Goal: Task Accomplishment & Management: Complete application form

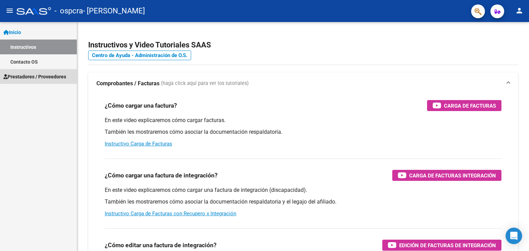
click at [35, 75] on span "Prestadores / Proveedores" at bounding box center [34, 77] width 63 height 8
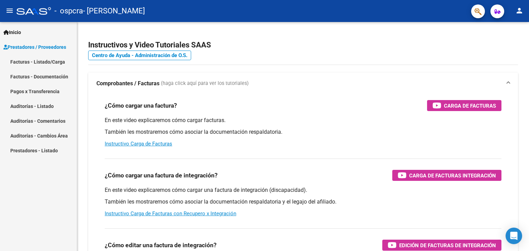
click at [36, 59] on link "Facturas - Listado/Carga" at bounding box center [38, 61] width 77 height 15
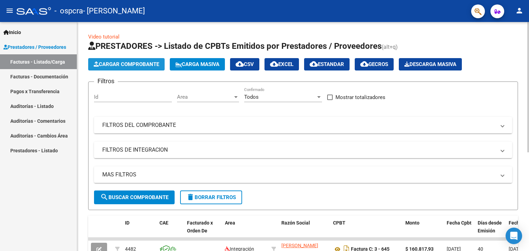
click at [130, 62] on span "Cargar Comprobante" at bounding box center [126, 64] width 65 height 6
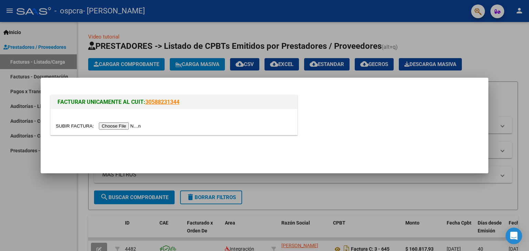
click at [127, 127] on input "file" at bounding box center [99, 126] width 87 height 7
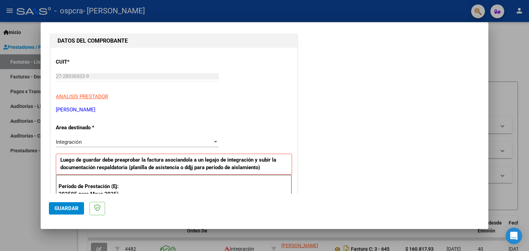
scroll to position [103, 0]
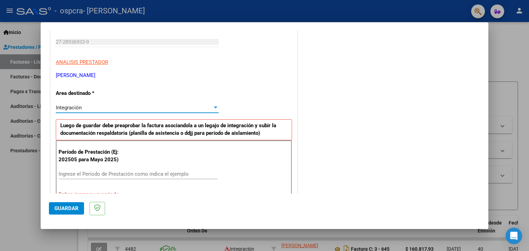
click at [209, 105] on div "Integración" at bounding box center [134, 108] width 157 height 6
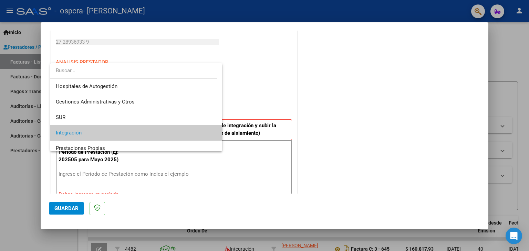
scroll to position [25, 0]
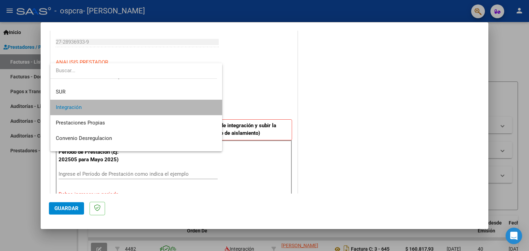
click at [209, 105] on span "Integración" at bounding box center [136, 107] width 161 height 15
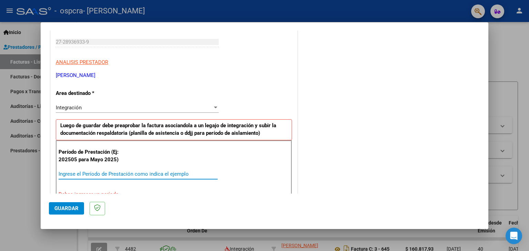
click at [147, 175] on input "Ingrese el Período de Prestación como indica el ejemplo" at bounding box center [138, 174] width 159 height 6
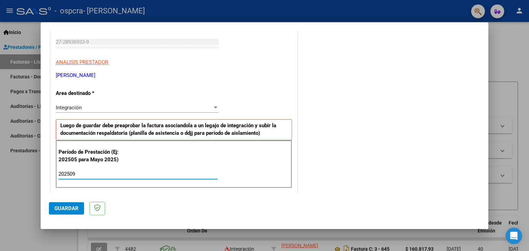
type input "202509"
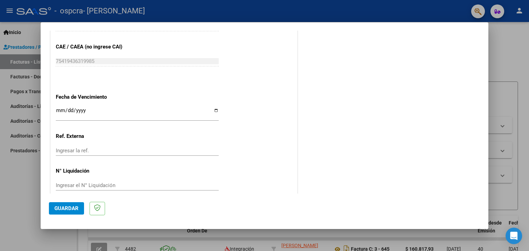
scroll to position [442, 0]
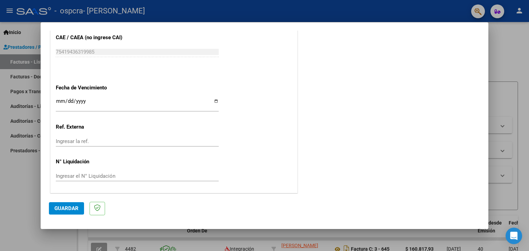
click at [71, 205] on span "Guardar" at bounding box center [66, 208] width 24 height 6
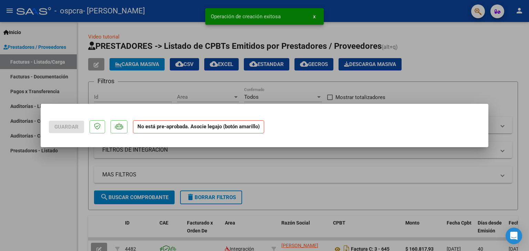
scroll to position [0, 0]
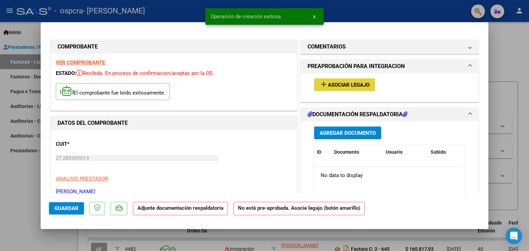
click at [366, 87] on span "Asociar Legajo" at bounding box center [349, 85] width 42 height 6
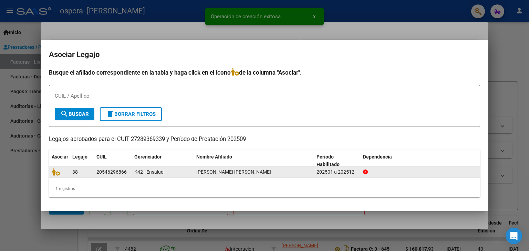
click at [173, 174] on div "K42 - Ensalud" at bounding box center [162, 172] width 56 height 8
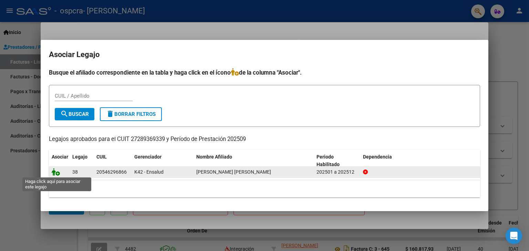
click at [57, 171] on icon at bounding box center [56, 172] width 8 height 8
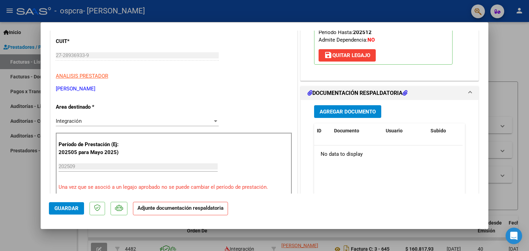
scroll to position [103, 0]
click at [342, 113] on span "Agregar Documento" at bounding box center [347, 111] width 56 height 6
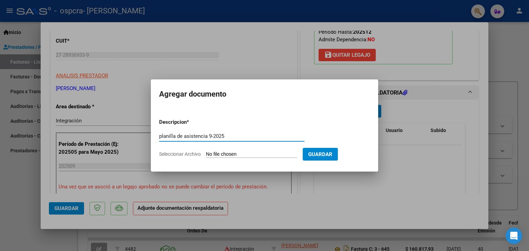
type input "planilla de asistencia 9-2025"
click at [327, 155] on span "Guardar" at bounding box center [320, 154] width 24 height 6
click at [259, 153] on input "Seleccionar Archivo" at bounding box center [251, 154] width 91 height 7
type input "C:\fakepath\Planilla de asistencia [PERSON_NAME] [DATE].pdf"
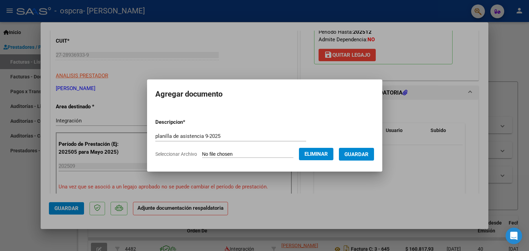
click at [360, 155] on span "Guardar" at bounding box center [356, 154] width 24 height 6
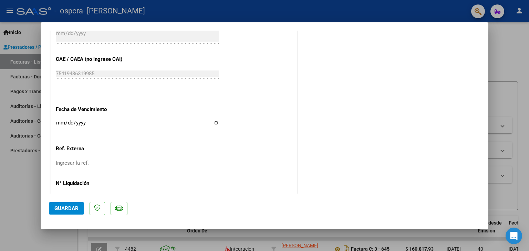
scroll to position [452, 0]
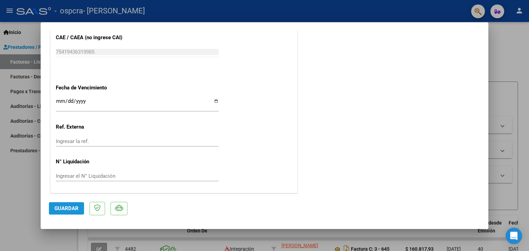
click at [73, 206] on span "Guardar" at bounding box center [66, 208] width 24 height 6
click at [504, 40] on div at bounding box center [264, 125] width 529 height 251
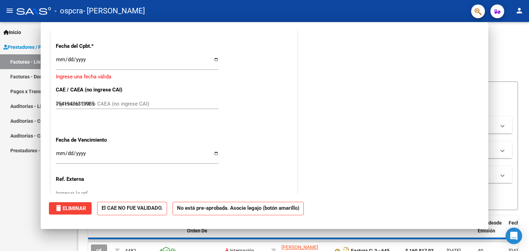
type input "$ 0,00"
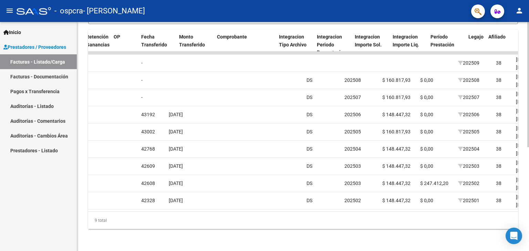
scroll to position [0, 587]
